Goal: Communication & Community: Participate in discussion

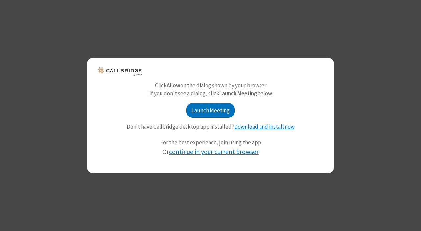
click at [228, 153] on link "continue in your current browser" at bounding box center [213, 152] width 89 height 8
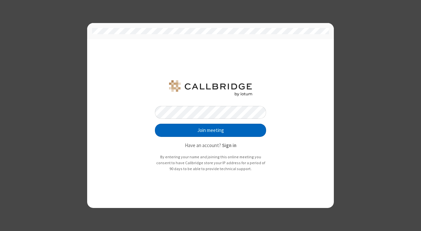
click at [155, 124] on button "Join meeting" at bounding box center [210, 130] width 111 height 13
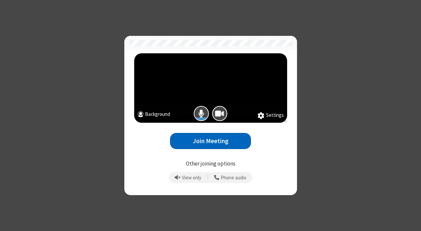
click at [227, 141] on button "Join Meeting" at bounding box center [210, 141] width 81 height 16
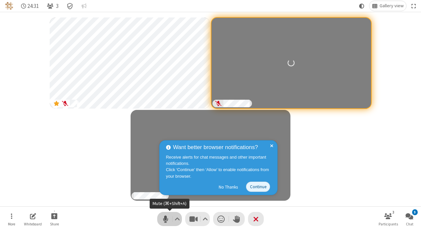
click at [163, 219] on span "Mute (⌘+Shift+A)" at bounding box center [166, 219] width 10 height 10
click at [163, 219] on span "Unmute (⌘+Shift+A)" at bounding box center [166, 219] width 10 height 10
click at [194, 215] on span "Stop video (⌘+Shift+V)" at bounding box center [193, 219] width 10 height 10
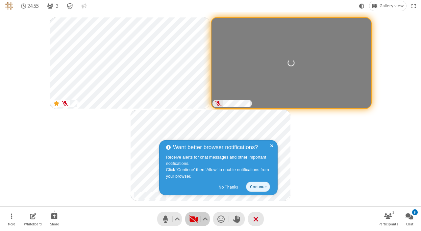
click at [195, 217] on span "Start video (⌘+Shift+V)" at bounding box center [193, 219] width 10 height 10
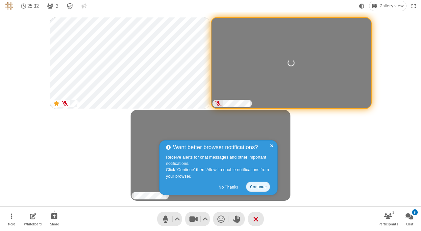
click at [325, 146] on div "Participants" at bounding box center [210, 109] width 411 height 185
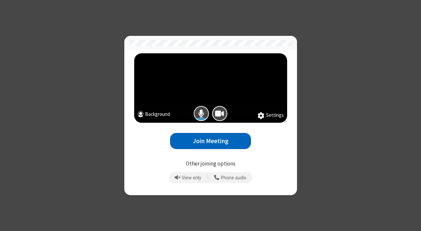
click at [207, 138] on button "Join Meeting" at bounding box center [210, 141] width 81 height 16
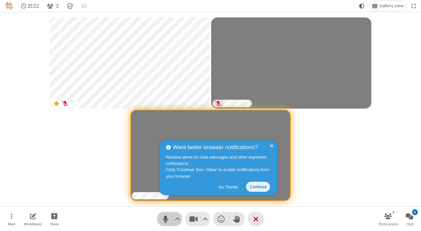
click at [168, 218] on span "Mute (⌘+Shift+A)" at bounding box center [166, 219] width 10 height 10
click at [189, 218] on span "Stop video (⌘+Shift+V)" at bounding box center [193, 219] width 10 height 10
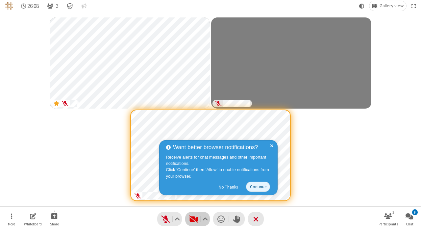
click at [196, 217] on span "Start video (⌘+Shift+V)" at bounding box center [193, 219] width 10 height 10
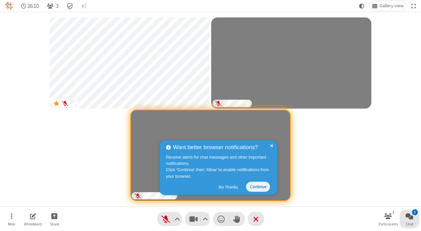
click at [409, 217] on span "Open chat" at bounding box center [410, 216] width 8 height 8
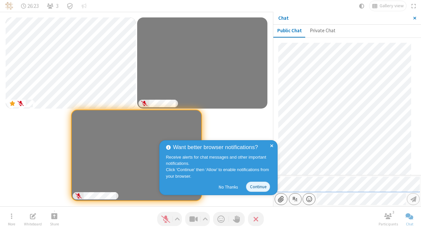
scroll to position [490, 0]
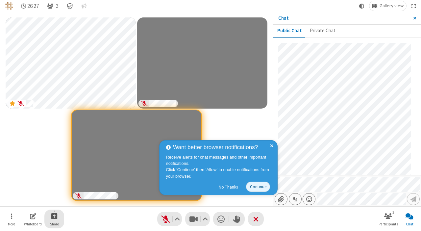
click at [61, 221] on button "Share" at bounding box center [54, 219] width 20 height 19
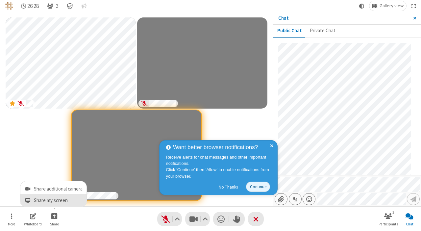
click at [78, 196] on button "Share my screen" at bounding box center [53, 200] width 66 height 13
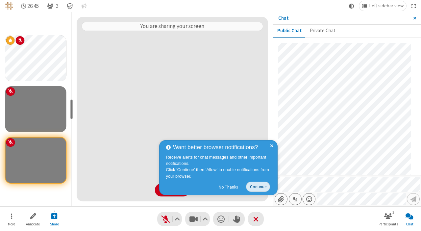
click at [259, 185] on button "Continue" at bounding box center [258, 187] width 24 height 10
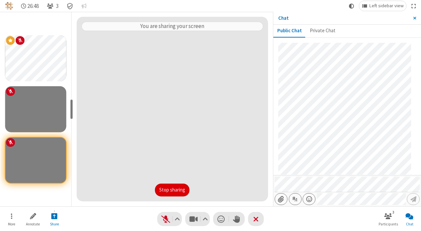
click at [171, 194] on button "Stop sharing" at bounding box center [172, 190] width 35 height 13
